Goal: Transaction & Acquisition: Book appointment/travel/reservation

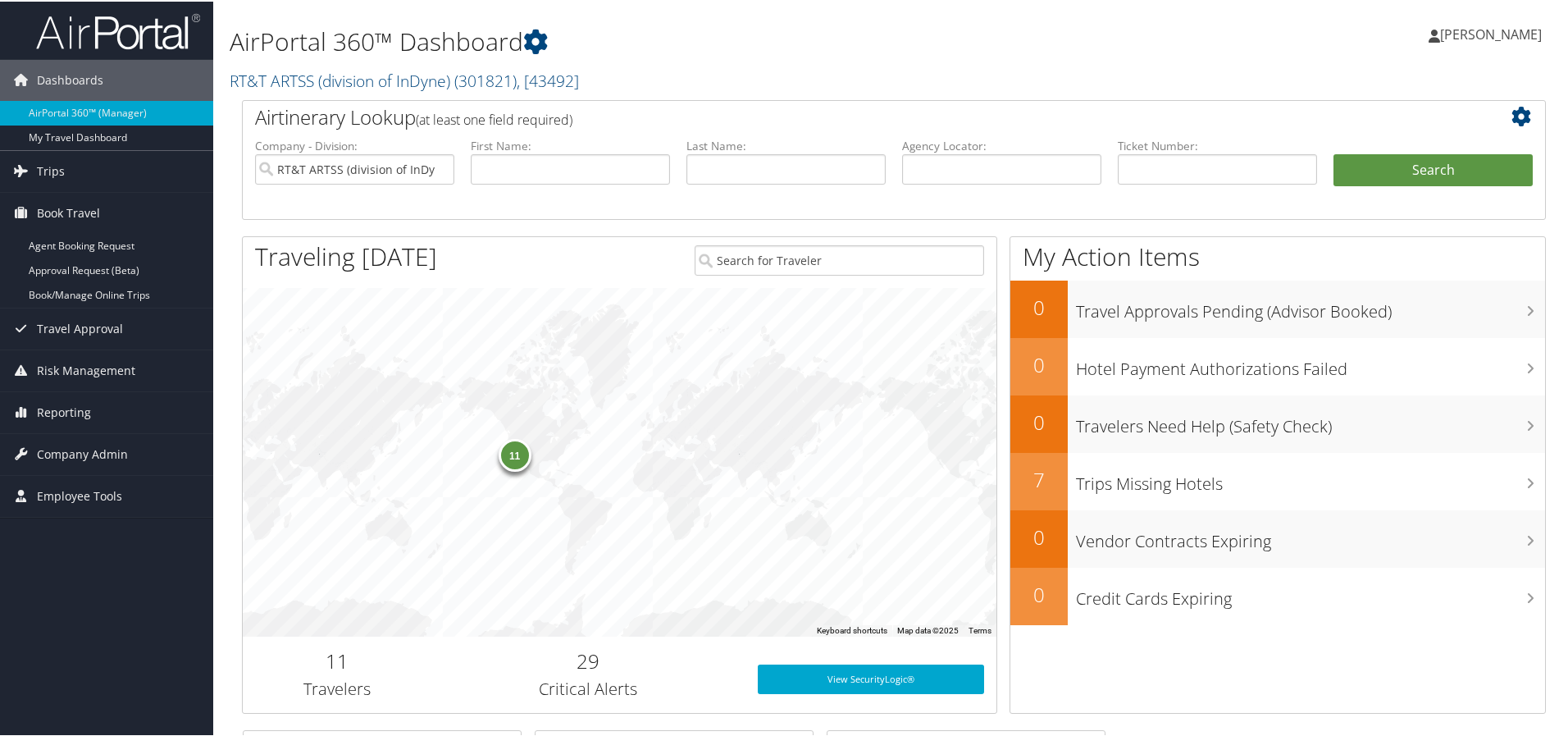
click at [62, 294] on link "Book/Manage Online Trips" at bounding box center [106, 294] width 213 height 25
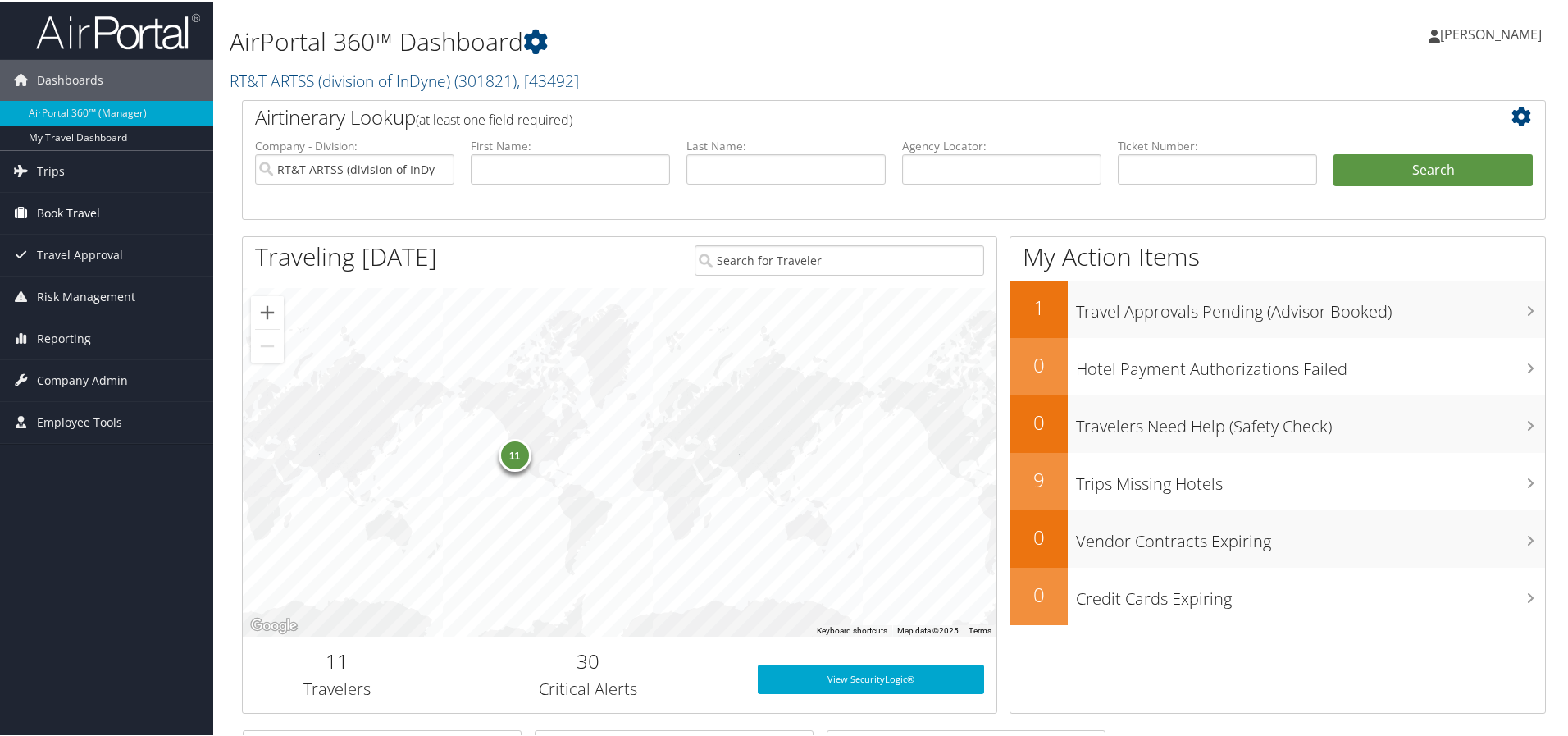
click at [58, 209] on span "Book Travel" at bounding box center [68, 211] width 63 height 41
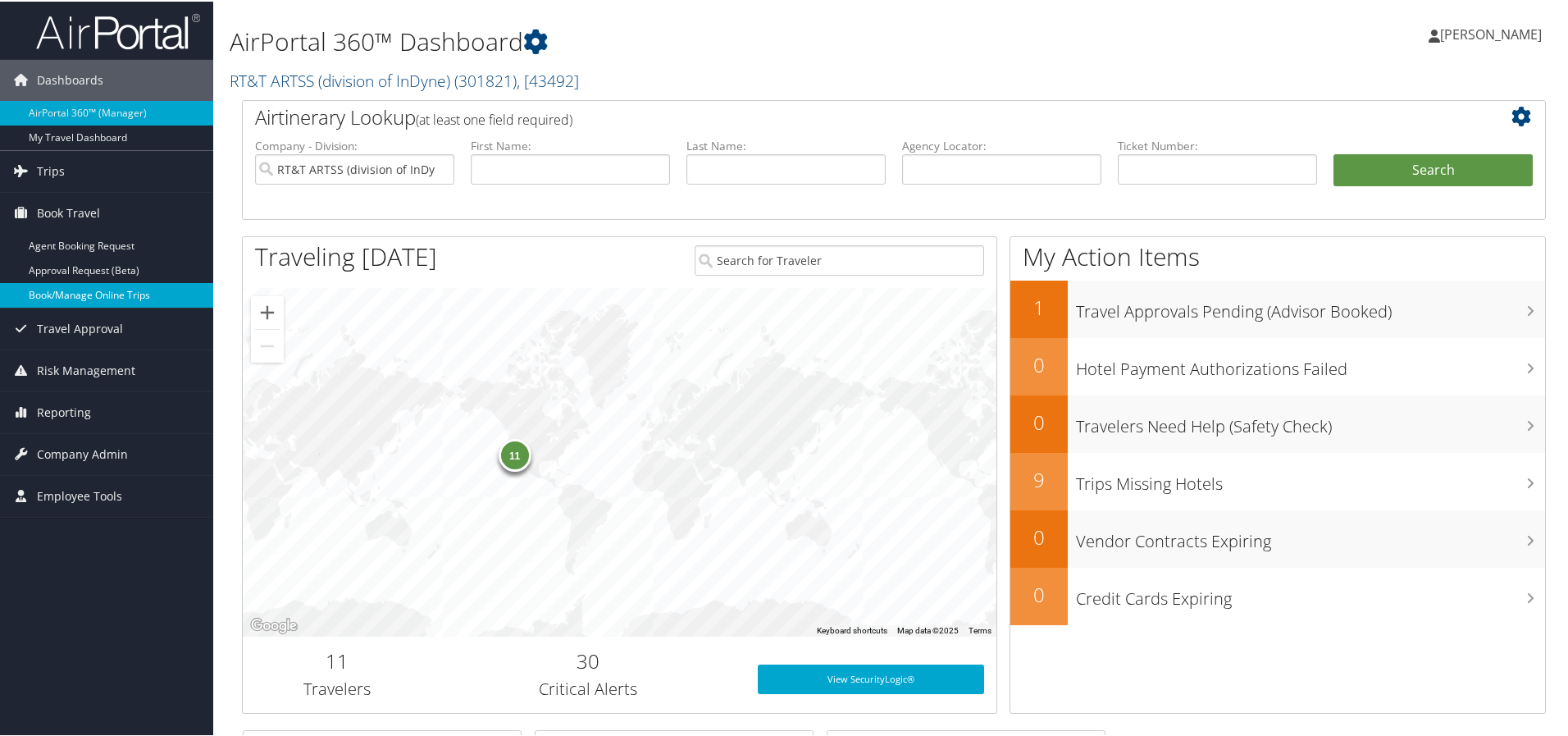
click at [52, 290] on link "Book/Manage Online Trips" at bounding box center [106, 294] width 213 height 25
